Goal: Check status: Check status

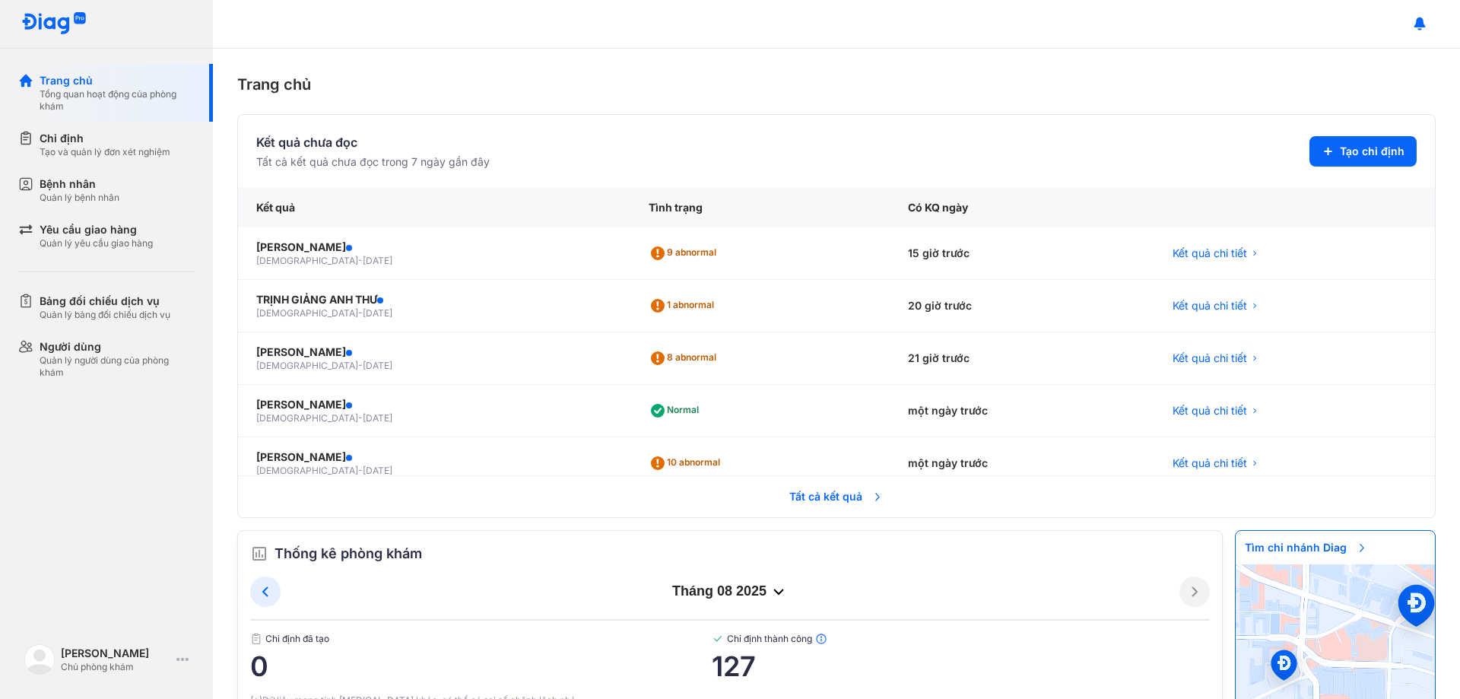
click at [818, 498] on span "Tất cả kết quả" at bounding box center [836, 496] width 113 height 33
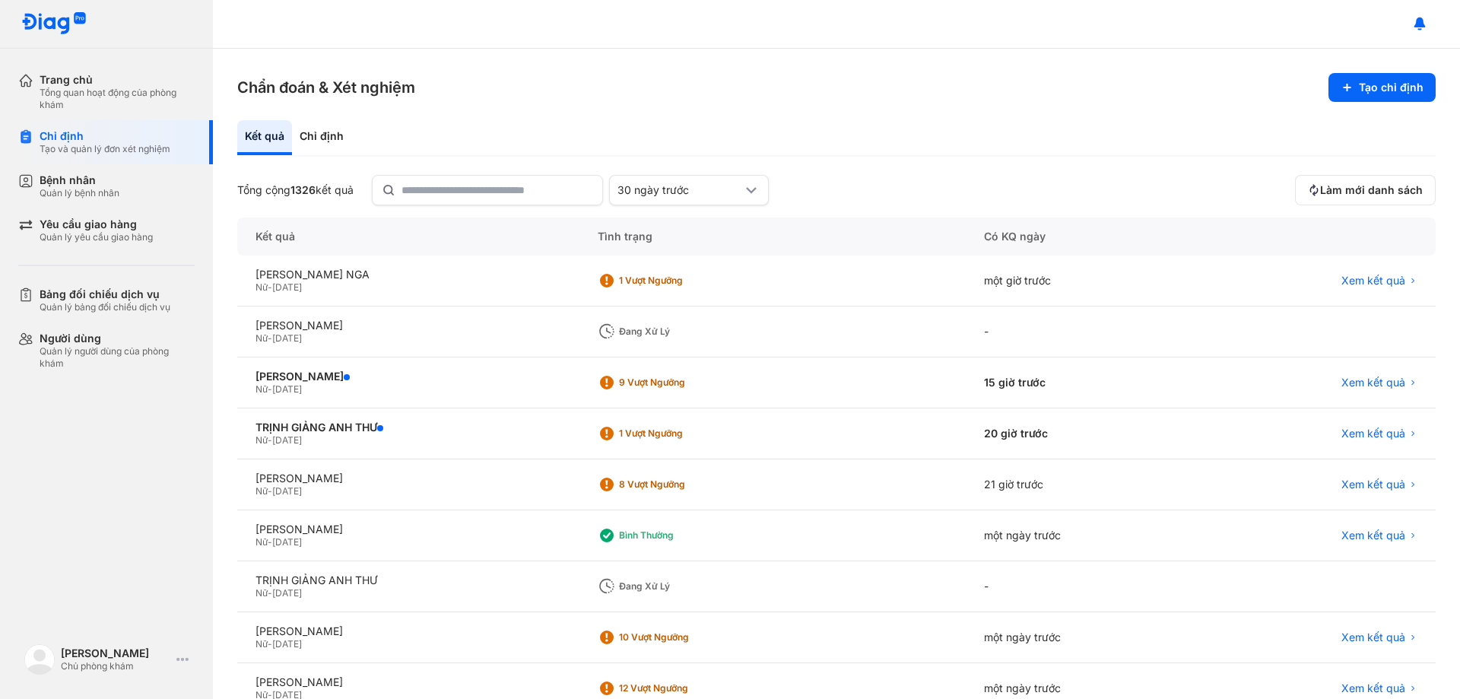
click at [676, 120] on div "Kết quả Chỉ định" at bounding box center [836, 138] width 1198 height 36
click at [572, 440] on div "TRỊNH GIẢNG ANH THƯ Nữ - [DATE]" at bounding box center [408, 433] width 342 height 51
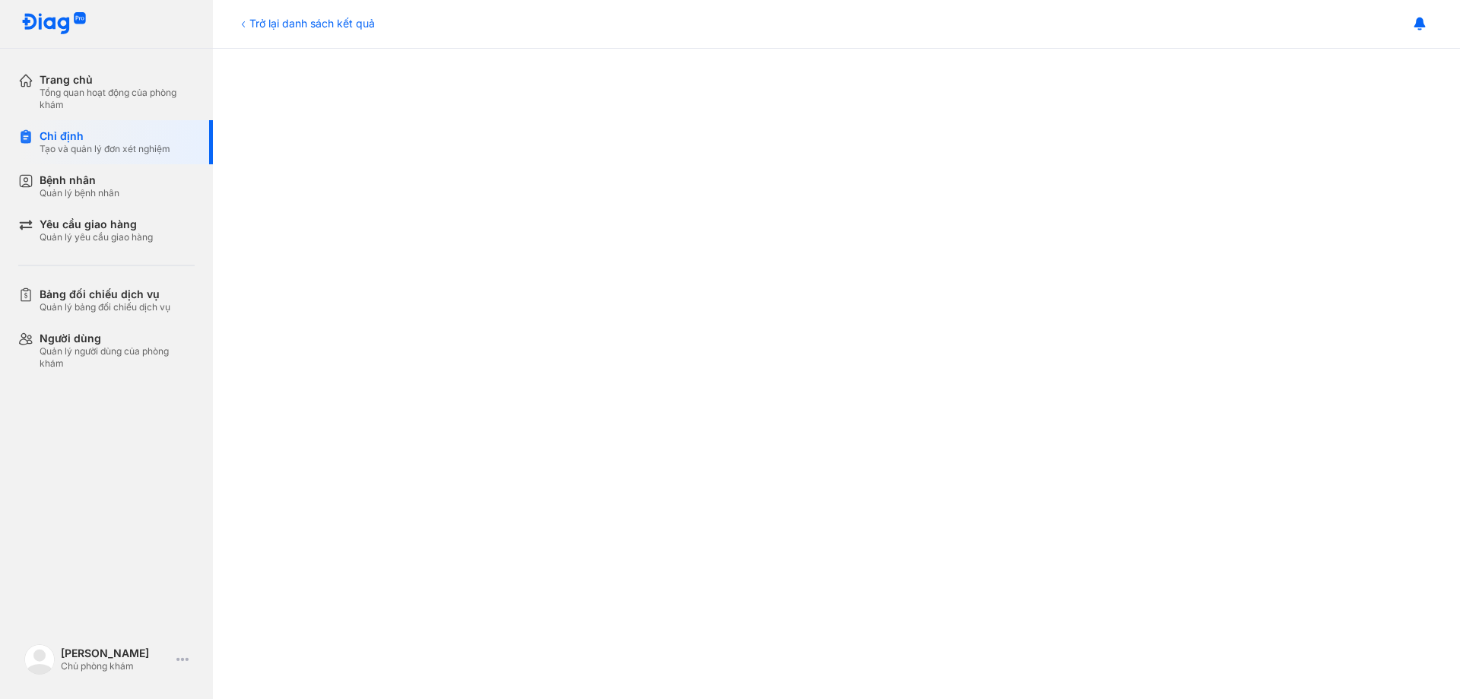
scroll to position [228, 0]
